Goal: Information Seeking & Learning: Learn about a topic

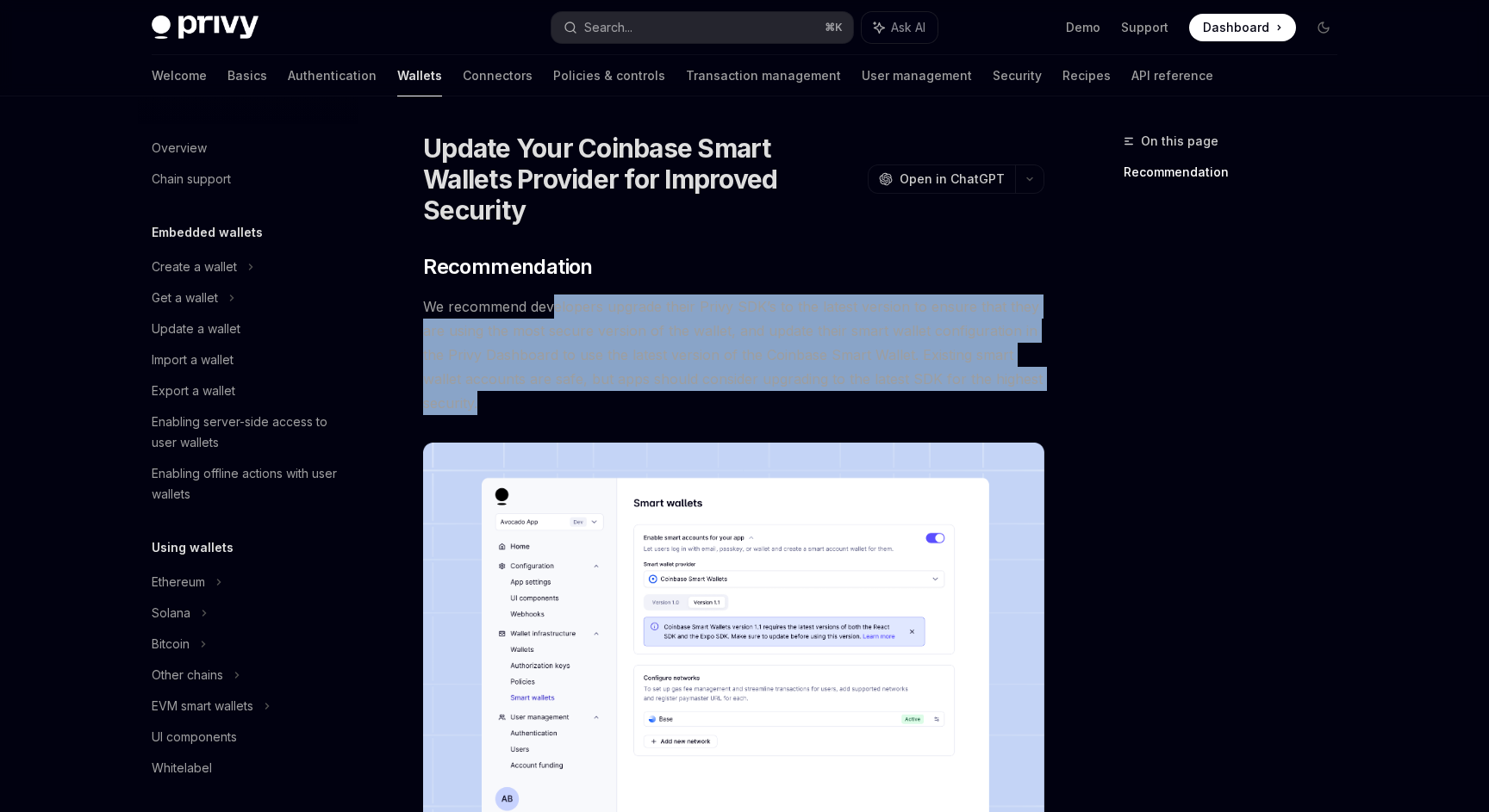
drag, startPoint x: 553, startPoint y: 282, endPoint x: 583, endPoint y: 379, distance: 101.5
click at [583, 379] on span "We recommend developers upgrade their Privy SDK’s to the latest version to ensu…" at bounding box center [734, 355] width 622 height 121
drag, startPoint x: 583, startPoint y: 379, endPoint x: 429, endPoint y: 280, distance: 183.1
click at [428, 295] on span "We recommend developers upgrade their Privy SDK’s to the latest version to ensu…" at bounding box center [734, 355] width 622 height 121
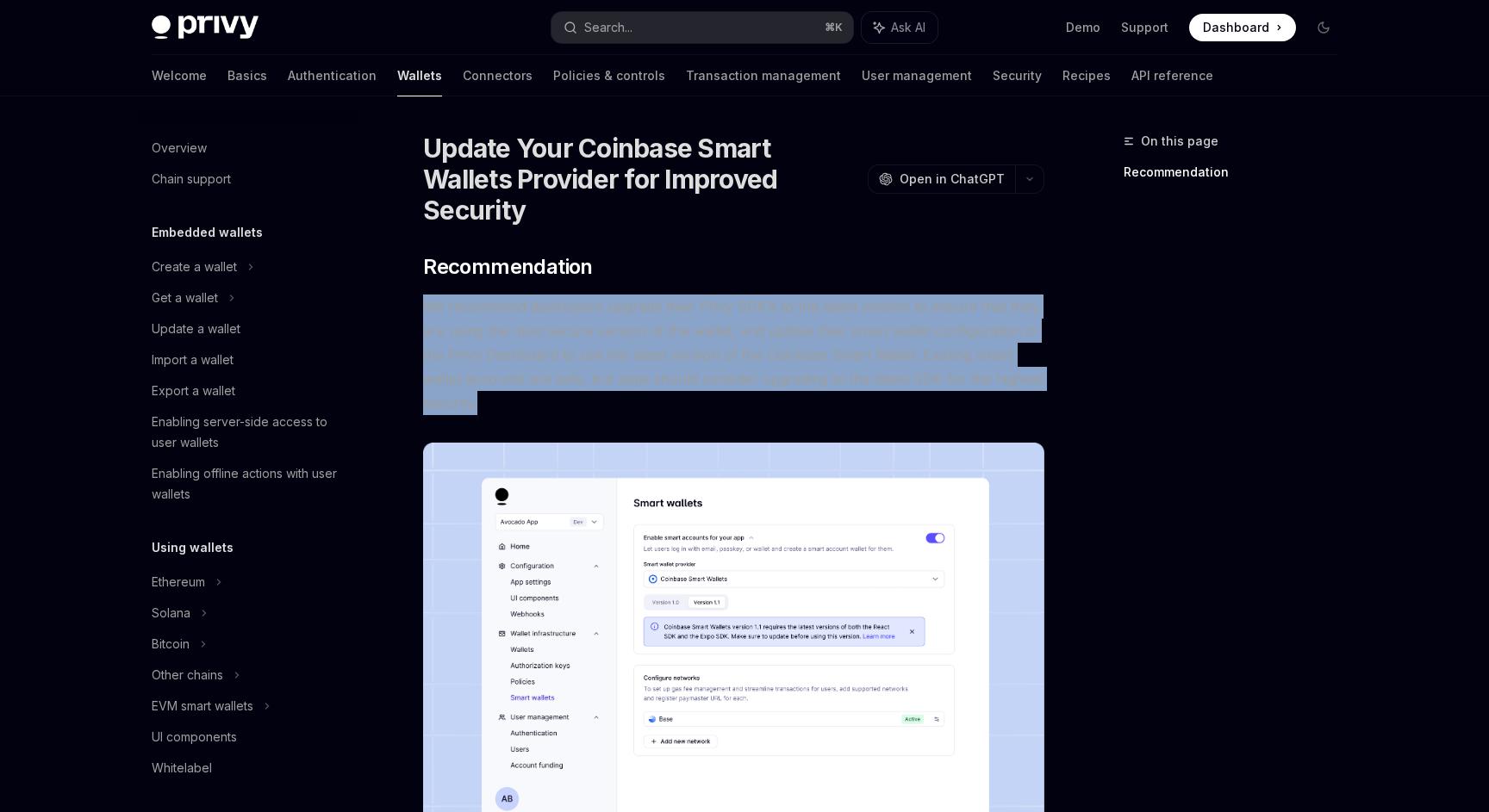
click at [429, 295] on span "We recommend developers upgrade their Privy SDK’s to the latest version to ensu…" at bounding box center [734, 355] width 622 height 121
drag, startPoint x: 427, startPoint y: 275, endPoint x: 543, endPoint y: 378, distance: 155.1
click at [543, 378] on span "We recommend developers upgrade their Privy SDK’s to the latest version to ensu…" at bounding box center [734, 355] width 622 height 121
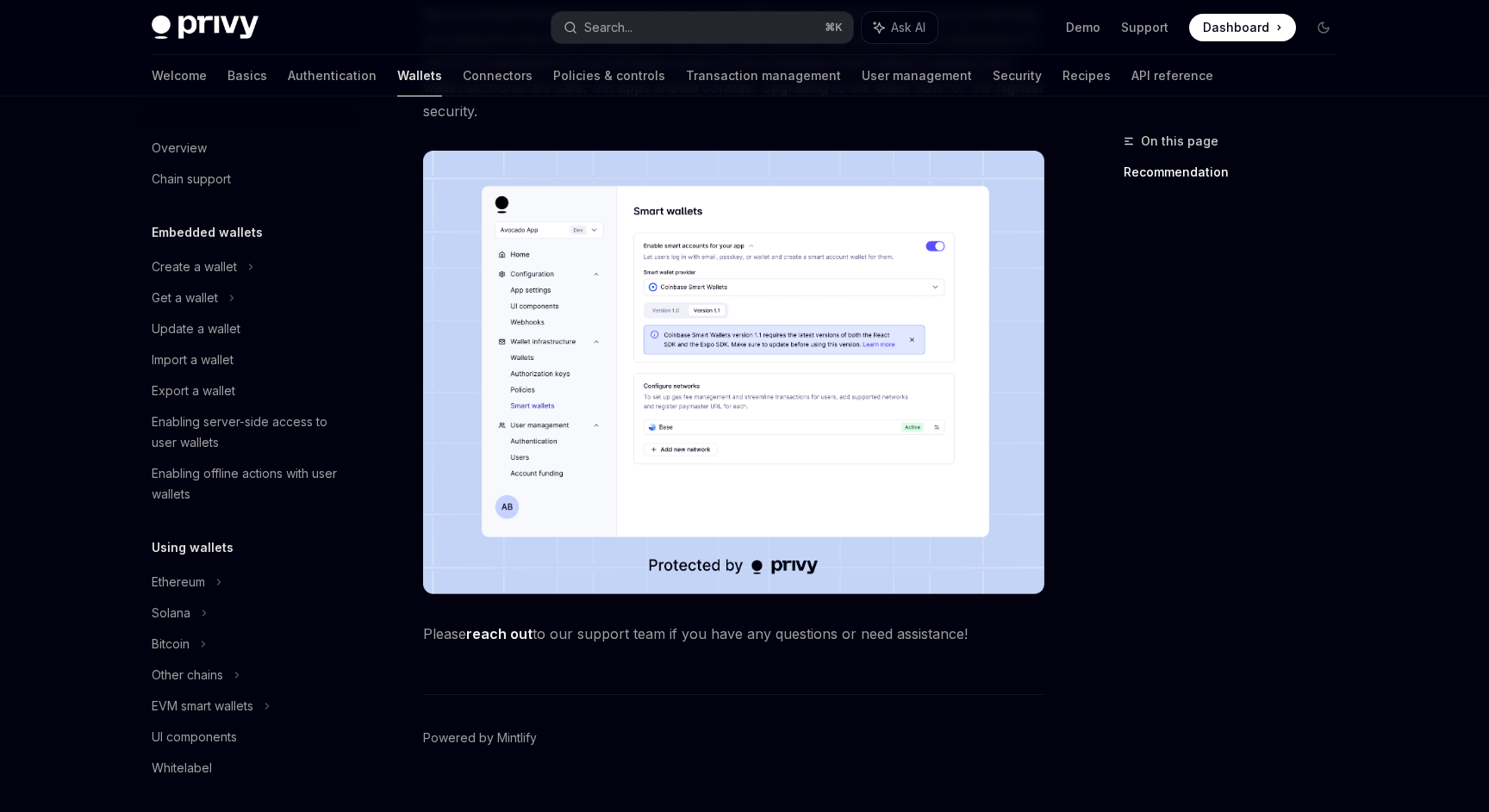
scroll to position [291, 0]
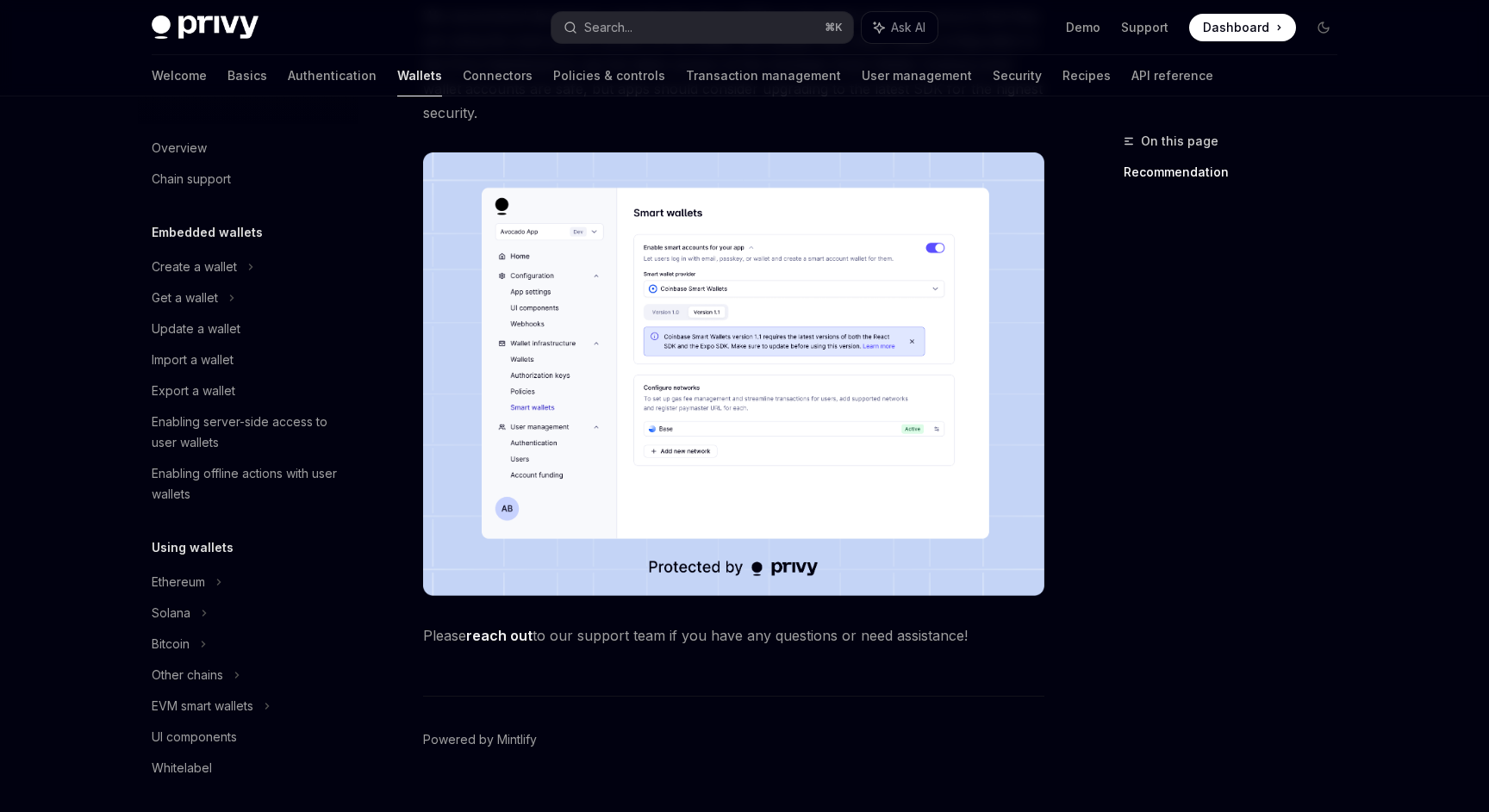
click at [762, 354] on img at bounding box center [734, 375] width 622 height 443
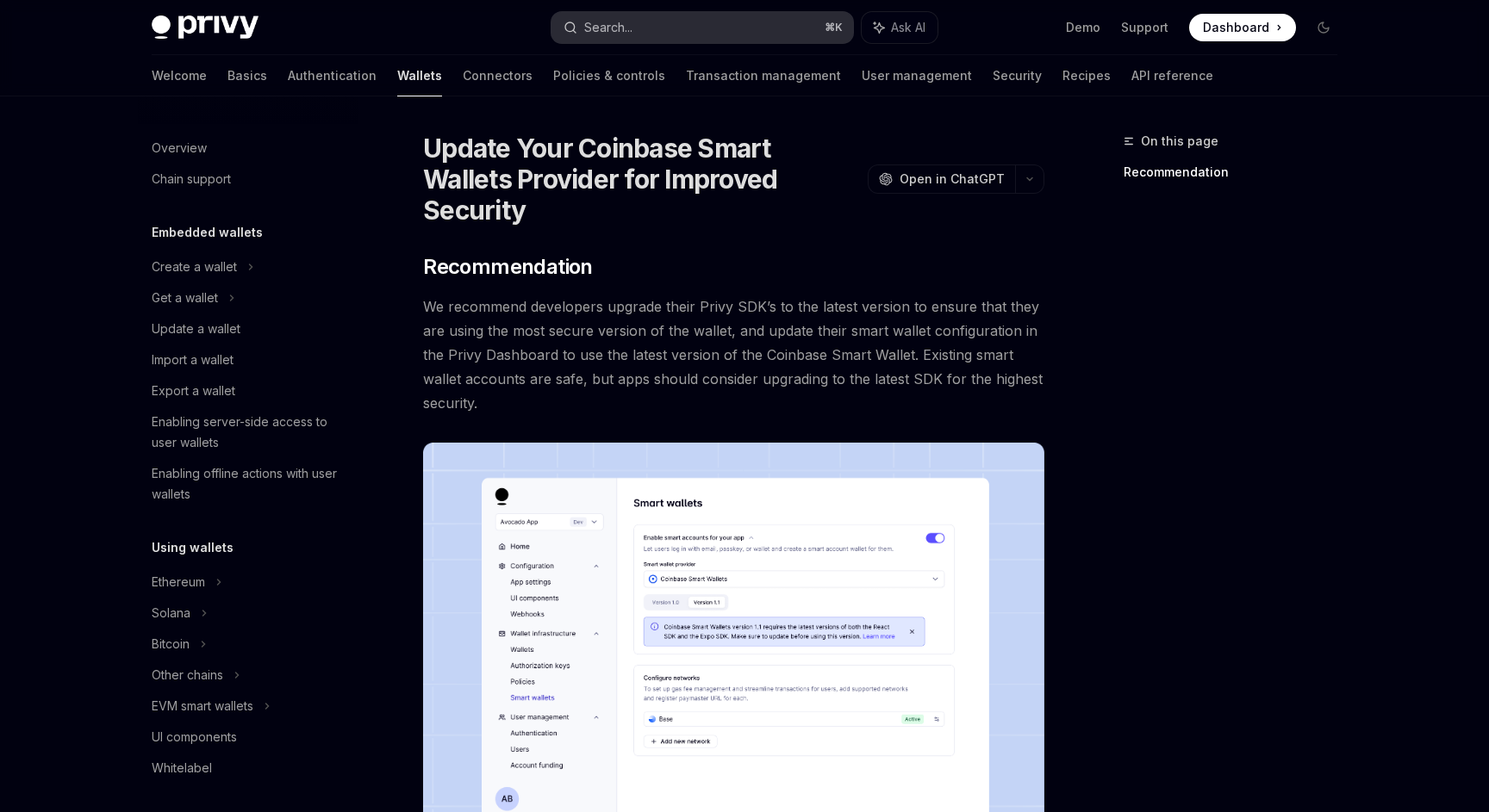
click at [708, 16] on button "Search... ⌘ K" at bounding box center [703, 27] width 302 height 31
type textarea "*"
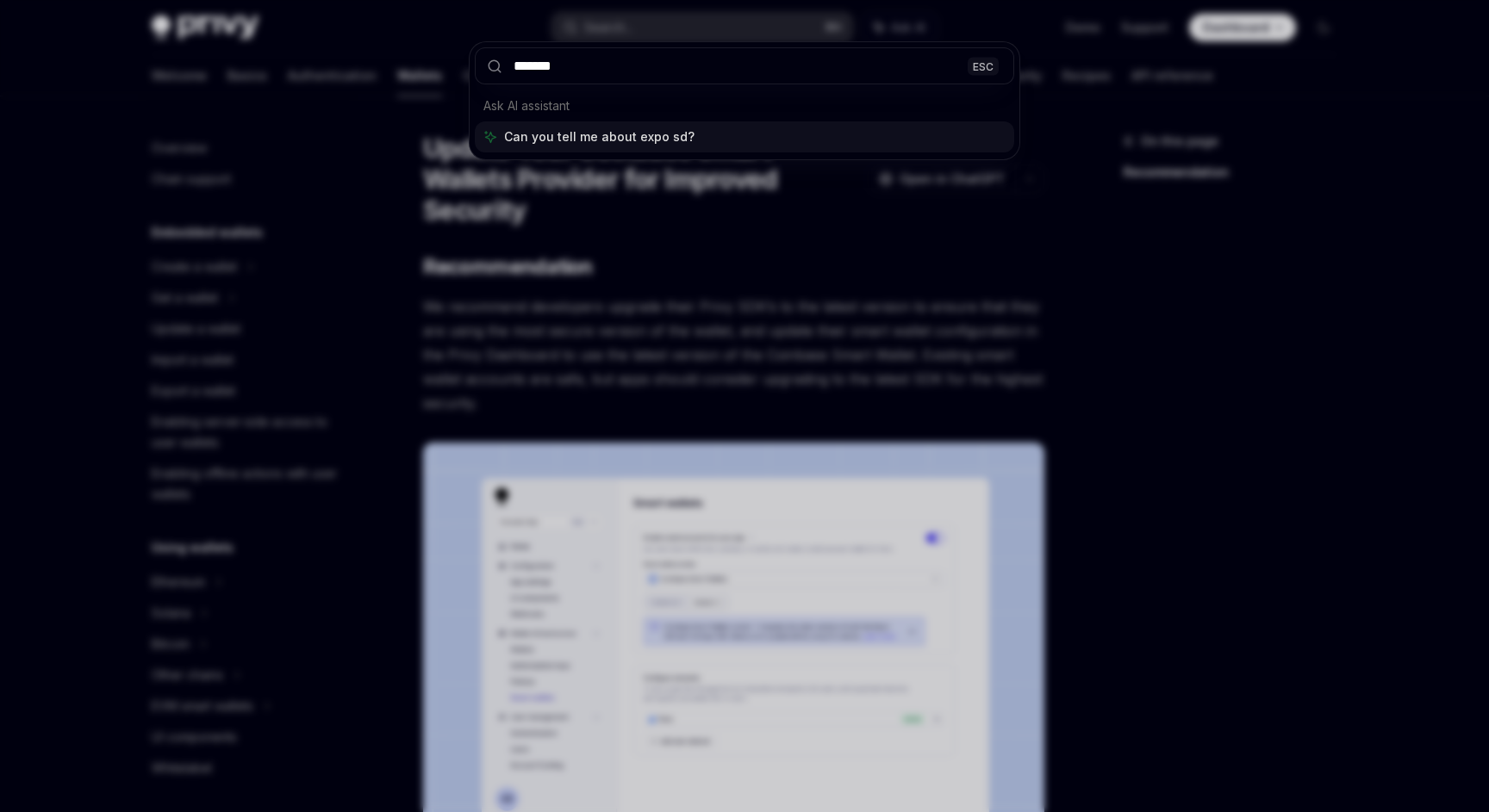
type input "********"
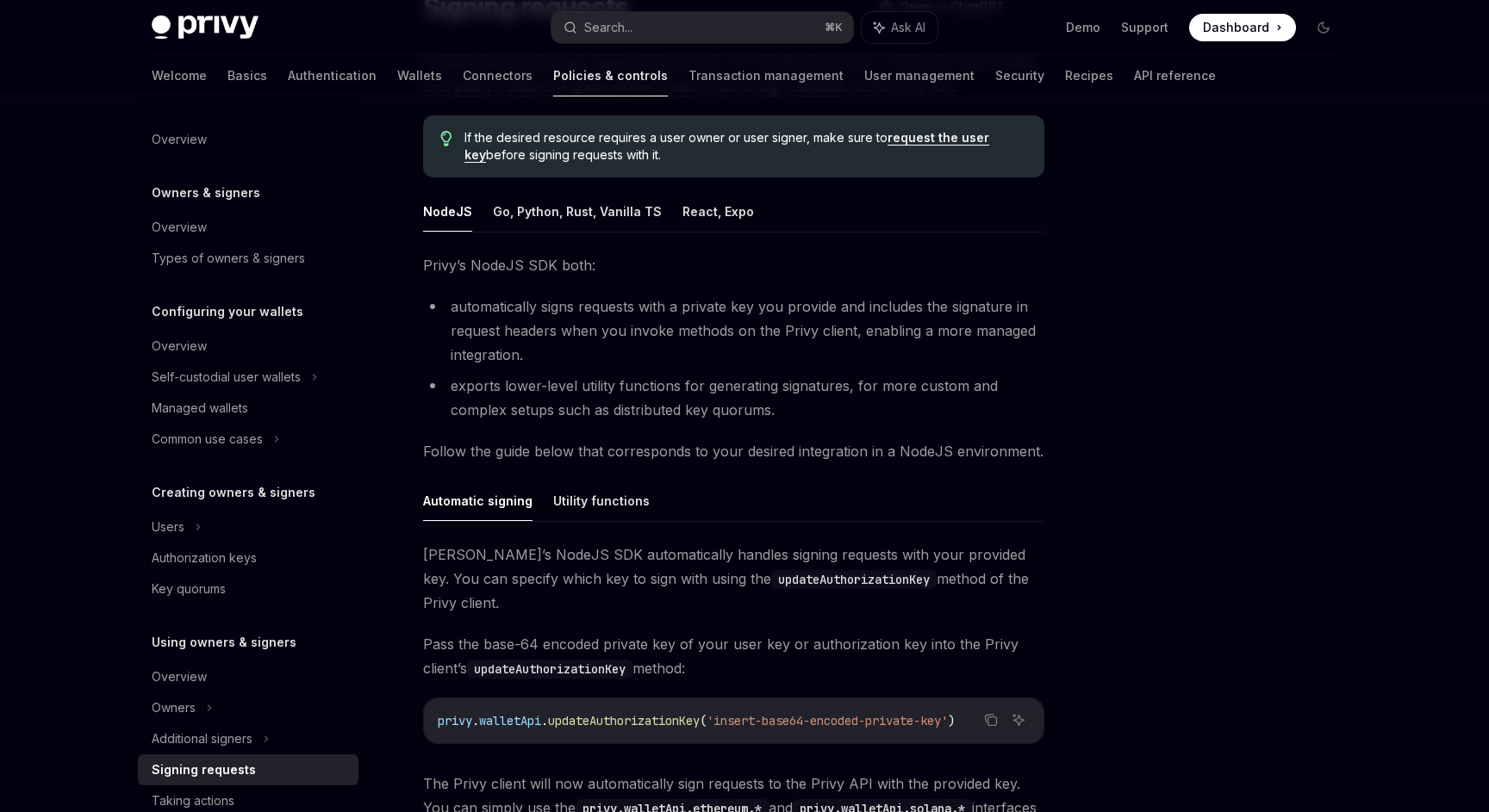
scroll to position [168, 0]
click at [729, 197] on button "React, Expo" at bounding box center [719, 211] width 72 height 41
type textarea "*"
